Goal: Navigation & Orientation: Find specific page/section

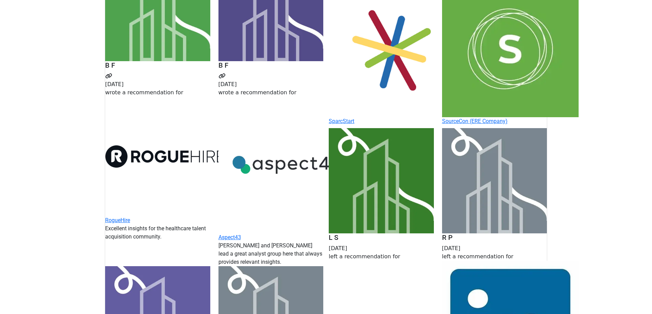
scroll to position [661, 0]
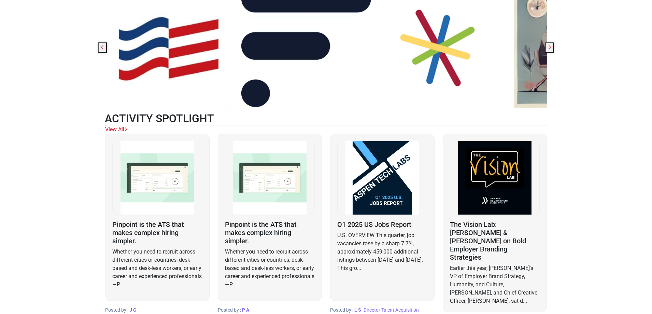
scroll to position [346, 0]
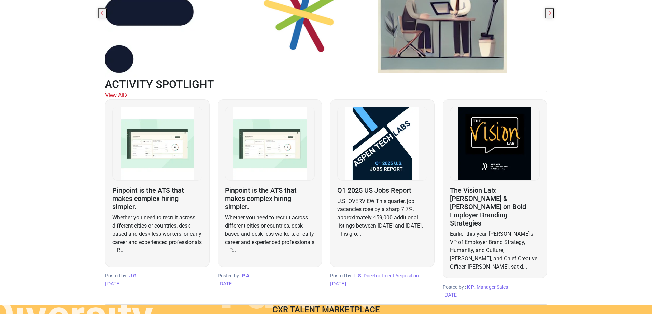
click at [166, 186] on h3 "Pinpoint is the ATS that makes complex hiring simpler." at bounding box center [157, 198] width 90 height 25
click at [261, 186] on h3 "Pinpoint is the ATS that makes complex hiring simpler." at bounding box center [270, 198] width 90 height 25
click at [127, 92] on link "View All" at bounding box center [116, 95] width 22 height 6
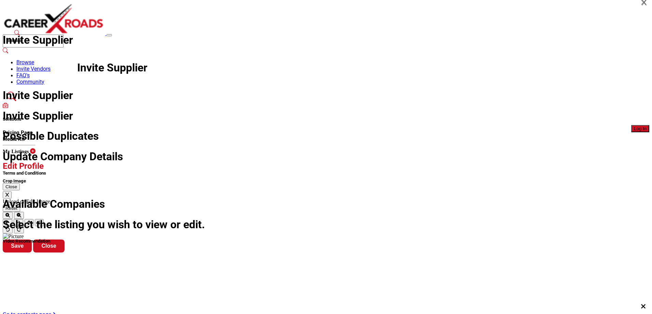
click at [634, 126] on span "Log In" at bounding box center [640, 128] width 13 height 5
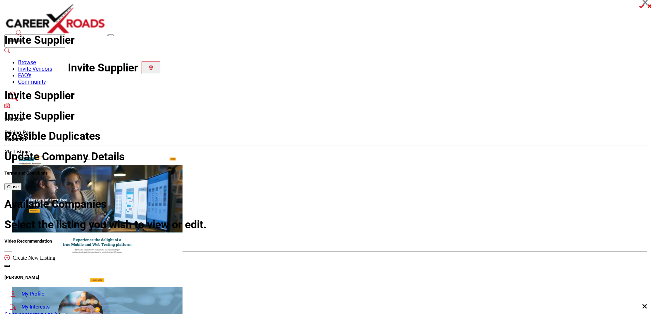
scroll to position [102, 0]
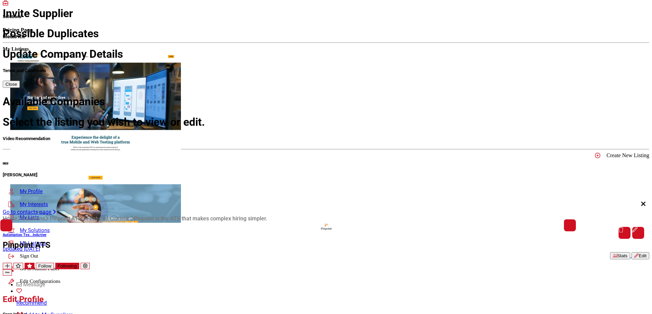
click at [87, 263] on icon "Edit company" at bounding box center [85, 265] width 4 height 4
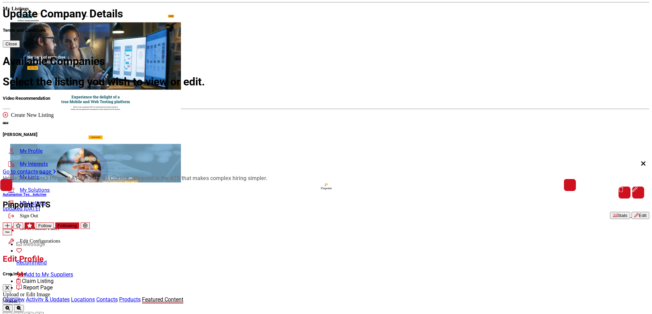
scroll to position [177, 0]
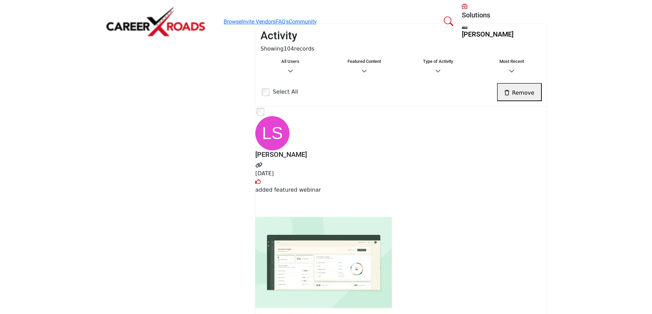
click at [505, 83] on button "Remove" at bounding box center [519, 92] width 45 height 18
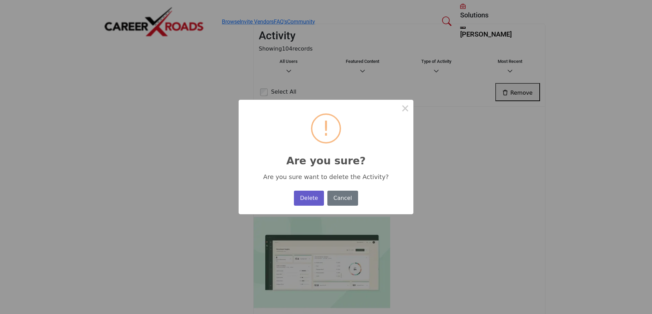
click at [310, 192] on button "Delete" at bounding box center [309, 197] width 30 height 15
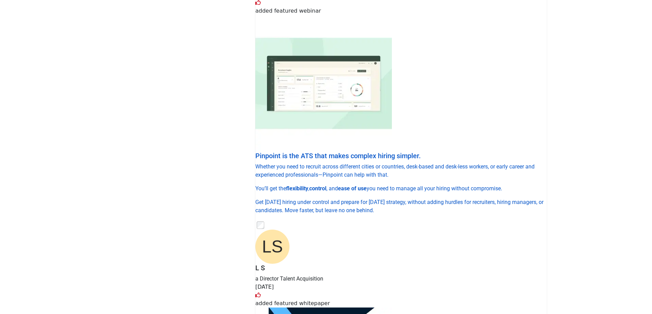
scroll to position [205, 0]
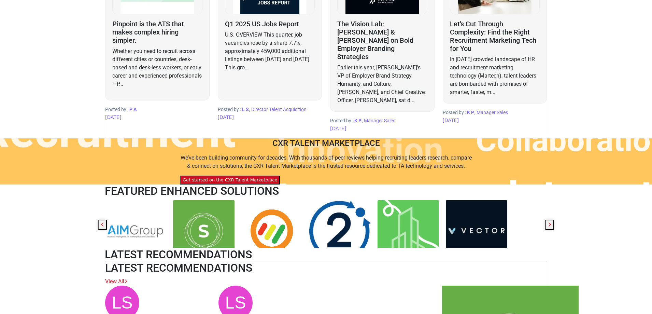
scroll to position [375, 0]
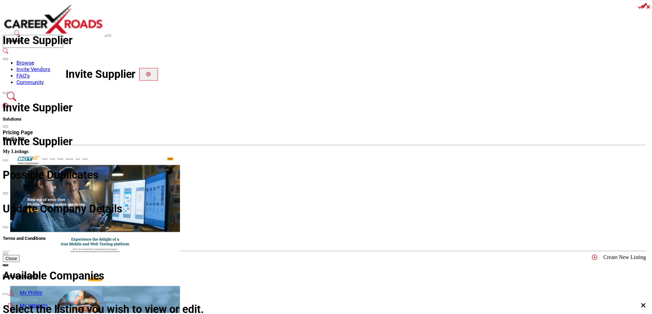
scroll to position [136, 0]
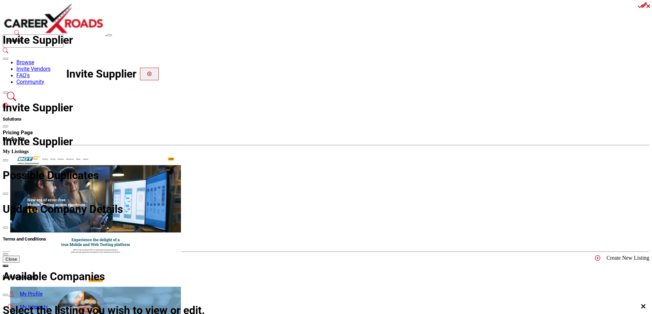
click at [105, 14] on img at bounding box center [54, 19] width 102 height 32
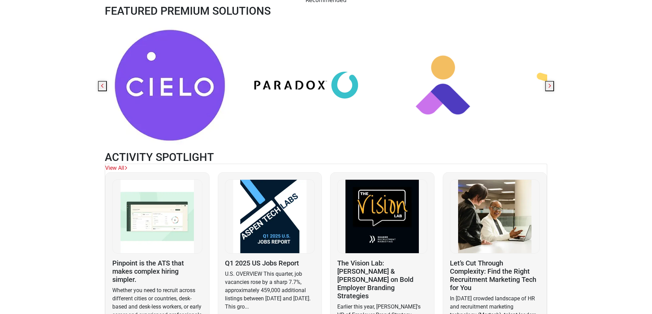
scroll to position [375, 0]
